Goal: Task Accomplishment & Management: Use online tool/utility

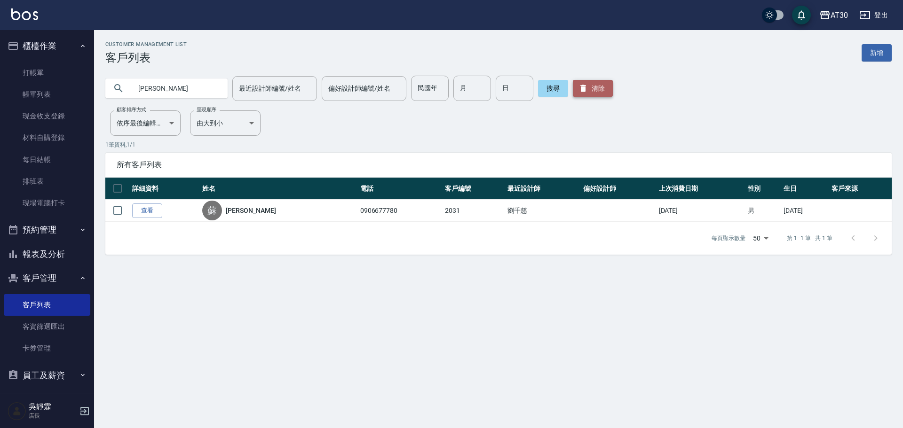
click at [594, 89] on button "清除" at bounding box center [593, 88] width 40 height 17
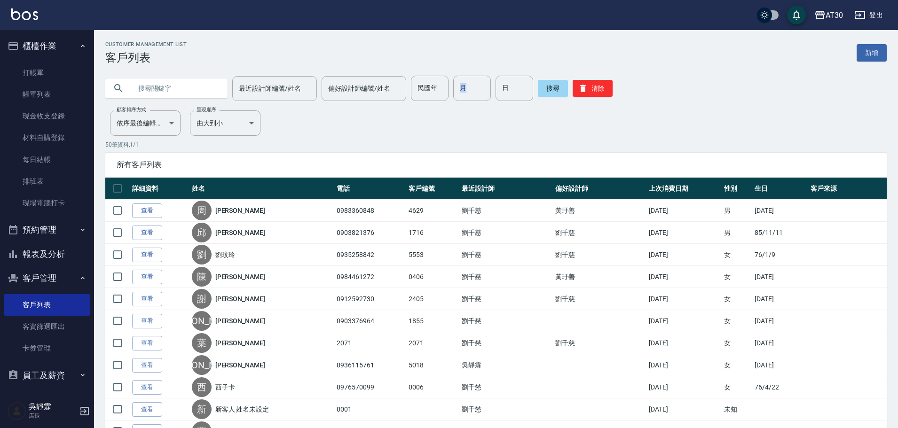
click at [446, 99] on div "民國年 民國年 月 月 日 日" at bounding box center [472, 88] width 122 height 25
click at [436, 92] on input "民國年" at bounding box center [430, 88] width 38 height 25
type input "82"
type input "04"
type input "12"
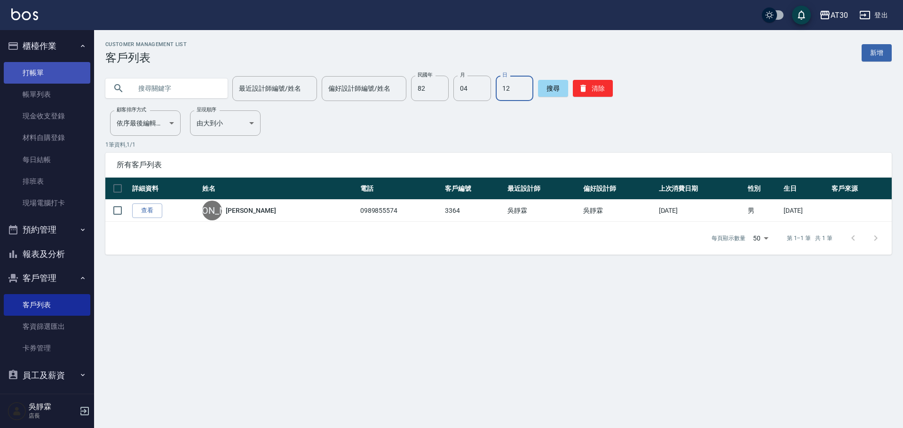
click at [45, 74] on link "打帳單" at bounding box center [47, 73] width 87 height 22
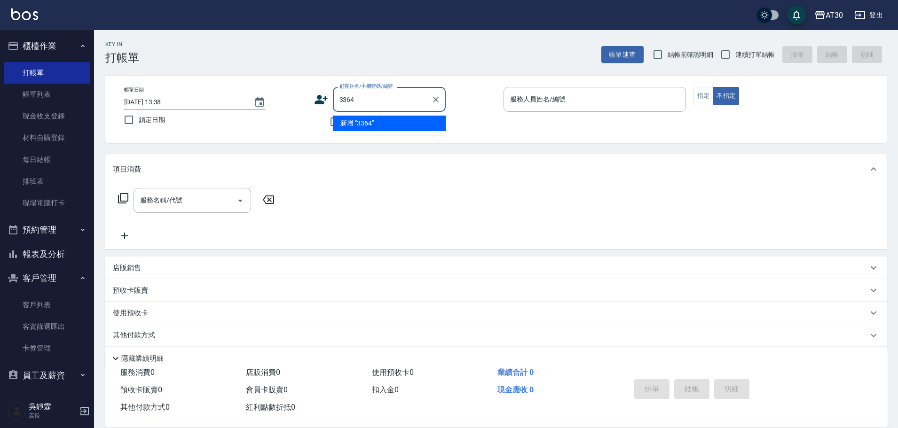
type input "3364"
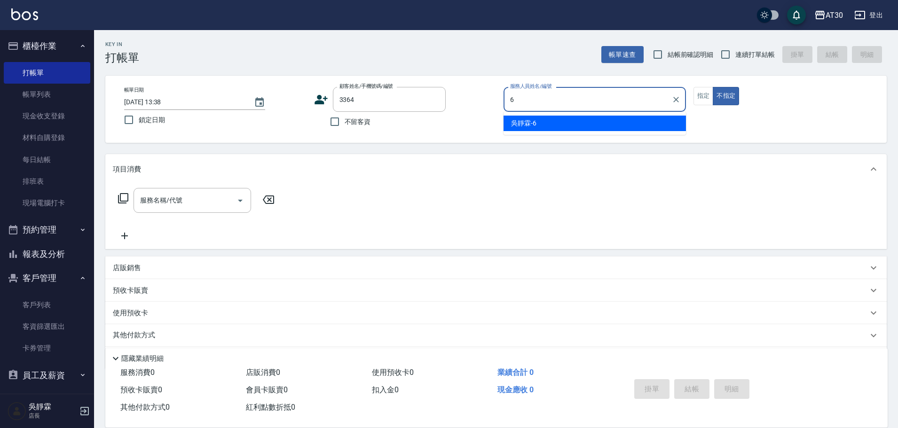
type input "吳靜霖-6"
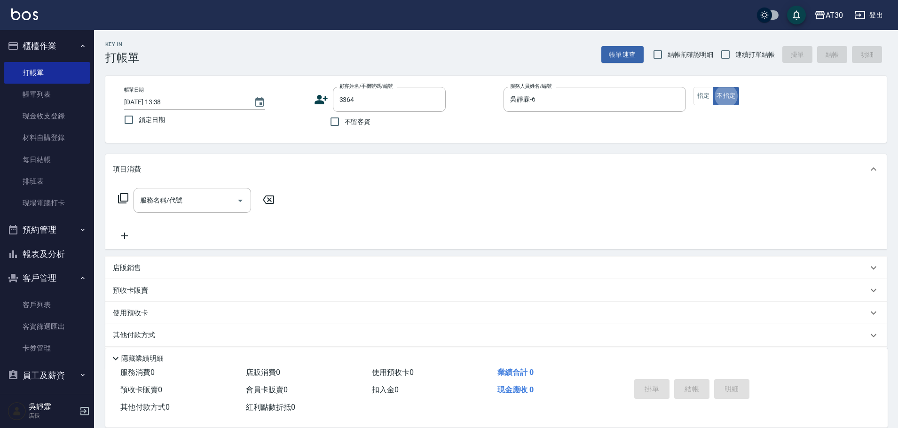
type button "false"
type input "1"
type input "[PERSON_NAME]/0989855574/3364"
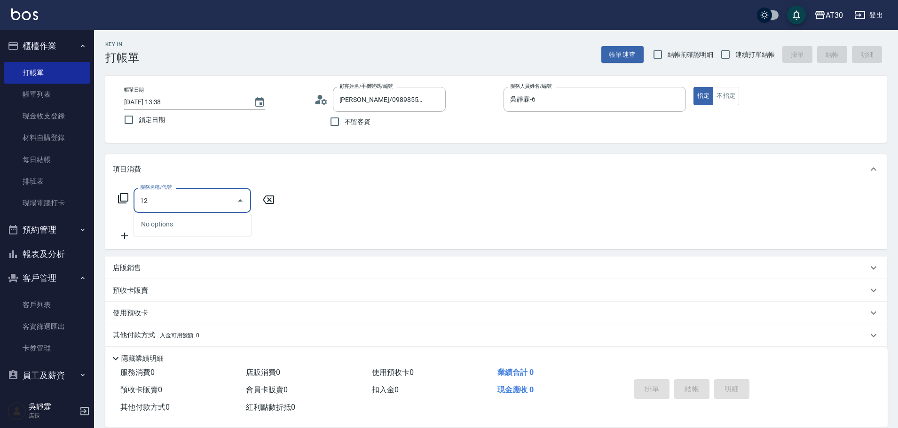
type input "1"
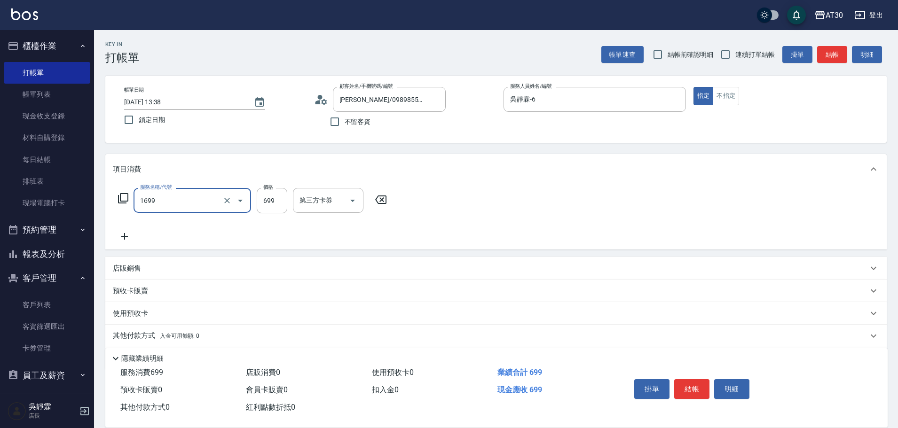
type input "冰鎮洗髮699(1699)"
type input "公司-99"
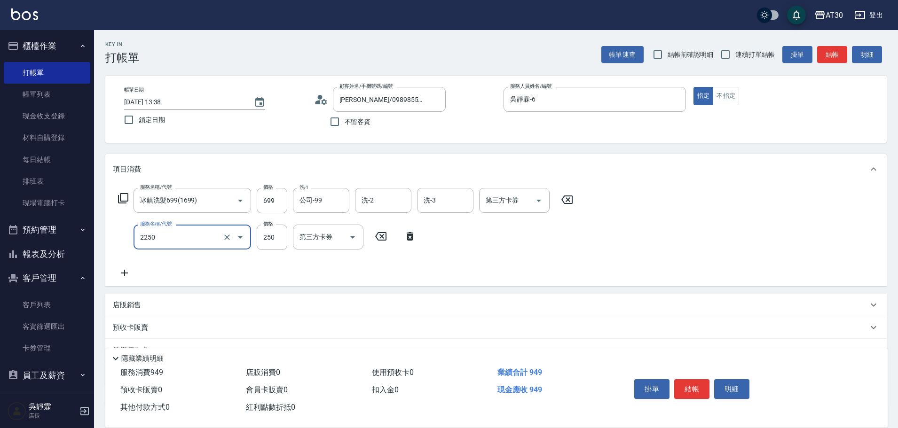
type input "剪髮(2250)"
type input "300"
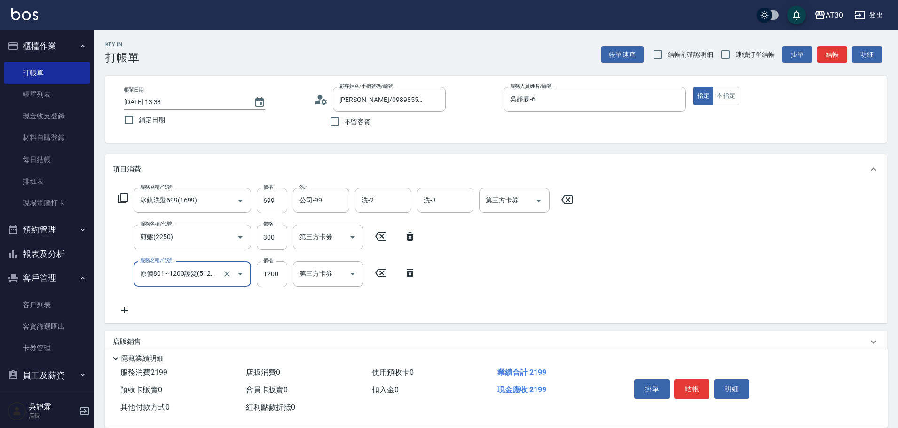
type input "原價801~1200護髮(51200)"
type input "600"
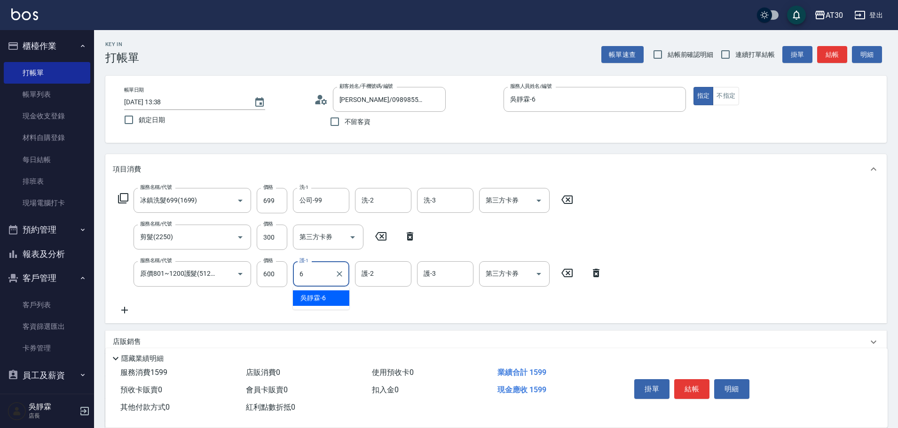
type input "吳靜霖-6"
click at [690, 384] on button "結帳" at bounding box center [691, 389] width 35 height 20
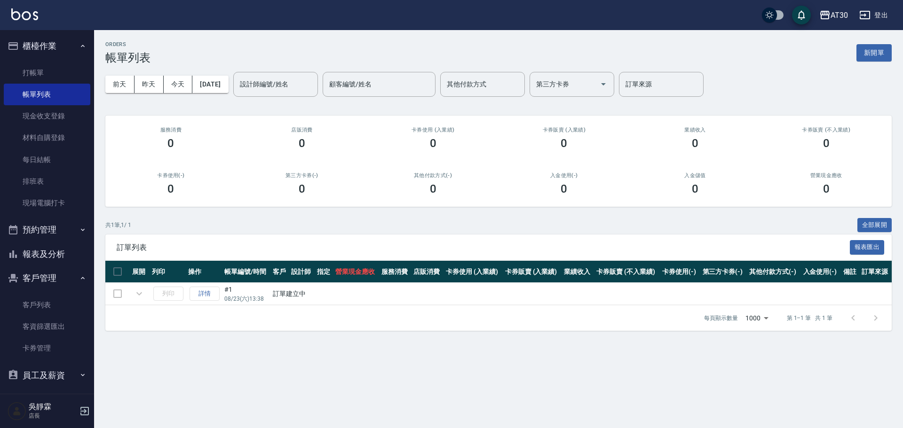
click at [52, 255] on button "報表及分析" at bounding box center [47, 254] width 87 height 24
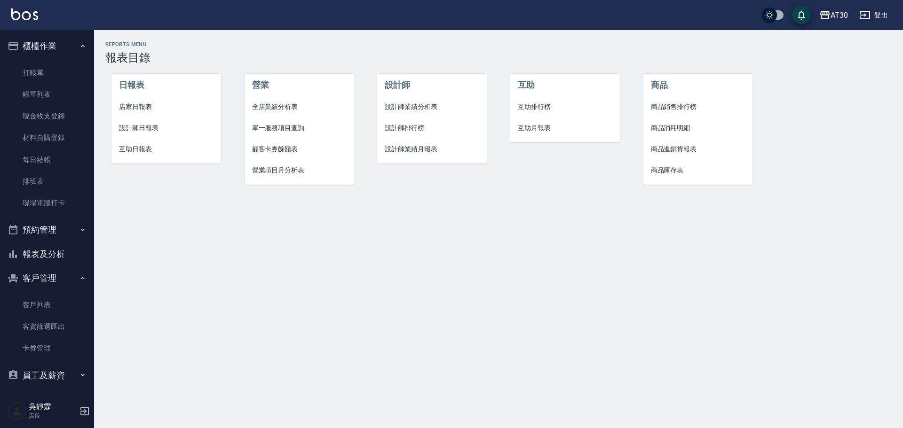
click at [402, 128] on span "設計師排行榜" at bounding box center [432, 128] width 94 height 10
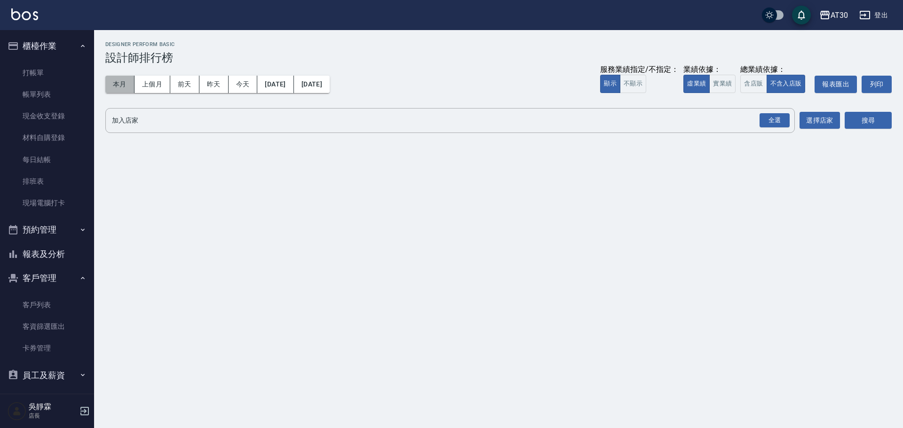
click at [117, 87] on button "本月" at bounding box center [119, 84] width 29 height 17
click at [765, 123] on div "全選" at bounding box center [774, 120] width 30 height 15
click at [880, 120] on button "搜尋" at bounding box center [867, 120] width 47 height 17
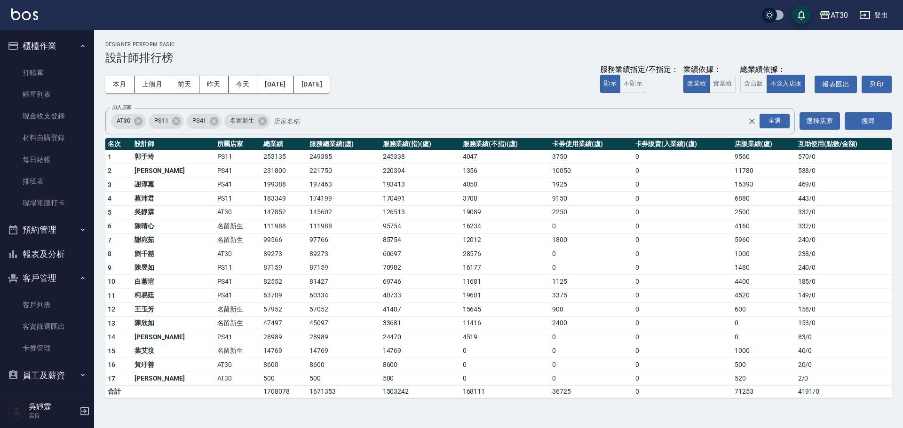
click at [58, 252] on button "報表及分析" at bounding box center [47, 254] width 87 height 24
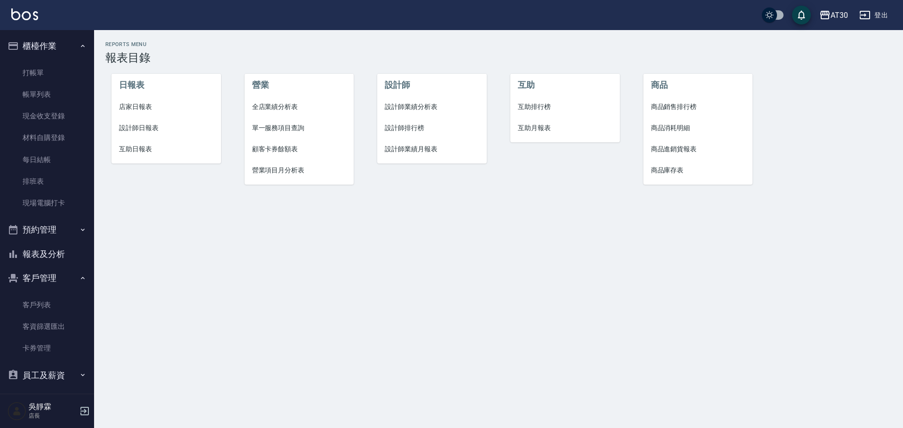
click at [150, 127] on span "設計師日報表" at bounding box center [166, 128] width 94 height 10
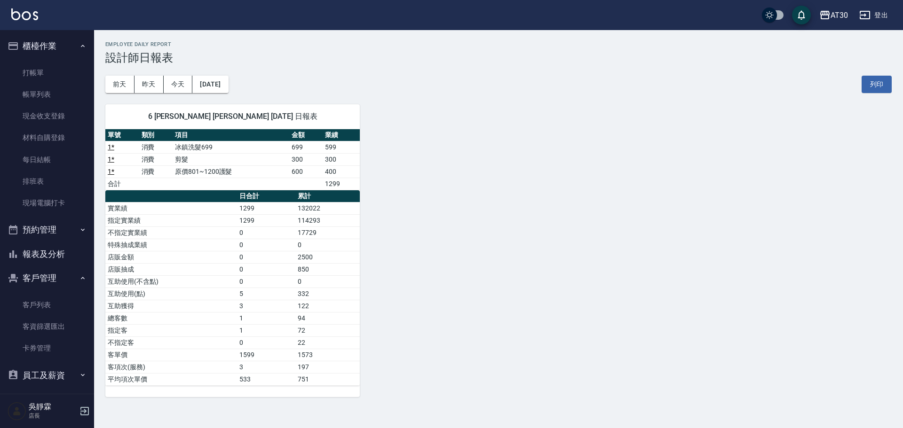
click at [65, 247] on button "報表及分析" at bounding box center [47, 254] width 87 height 24
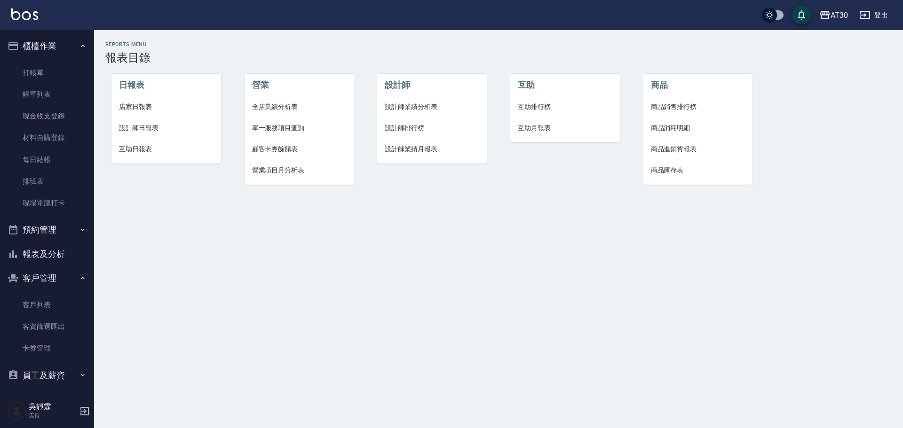
click at [403, 128] on span "設計師排行榜" at bounding box center [432, 128] width 94 height 10
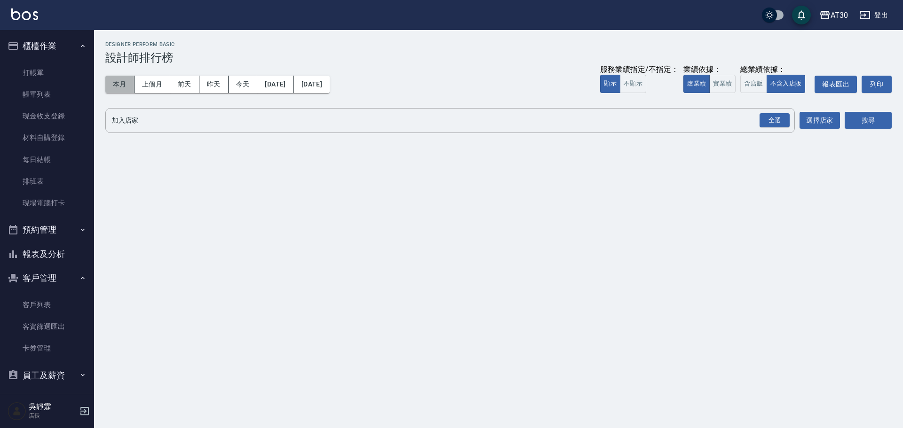
click at [129, 87] on button "本月" at bounding box center [119, 84] width 29 height 17
click at [764, 119] on div "全選" at bounding box center [774, 120] width 30 height 15
click at [874, 128] on button "搜尋" at bounding box center [867, 120] width 47 height 17
